Goal: Information Seeking & Learning: Learn about a topic

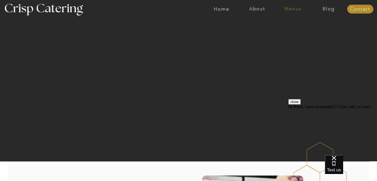
click at [294, 9] on nav "Menus" at bounding box center [293, 9] width 36 height 5
click at [305, 25] on nav "Summer (Mar-Aug)" at bounding box center [294, 23] width 47 height 5
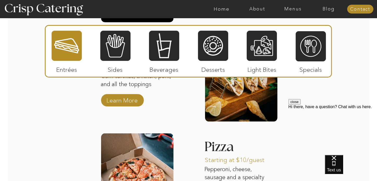
scroll to position [652, 0]
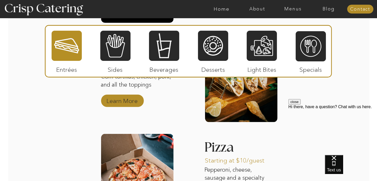
click at [123, 99] on p "Learn More" at bounding box center [122, 99] width 35 height 15
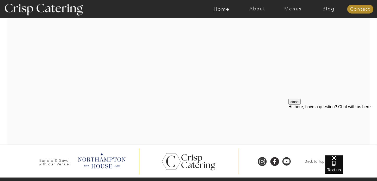
scroll to position [601, 0]
